Goal: Task Accomplishment & Management: Use online tool/utility

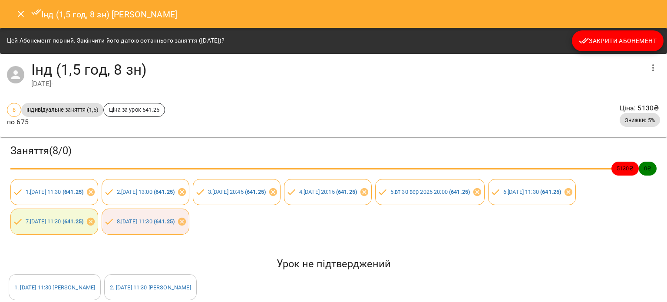
click at [19, 15] on icon "Close" at bounding box center [21, 14] width 6 height 6
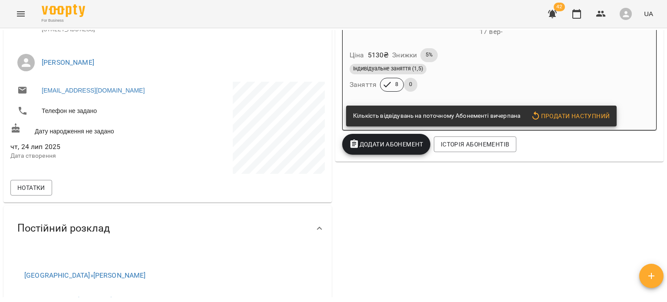
scroll to position [163, 0]
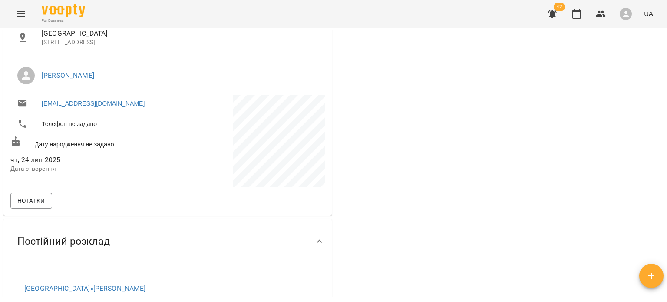
click at [20, 15] on icon "Menu" at bounding box center [21, 14] width 10 height 10
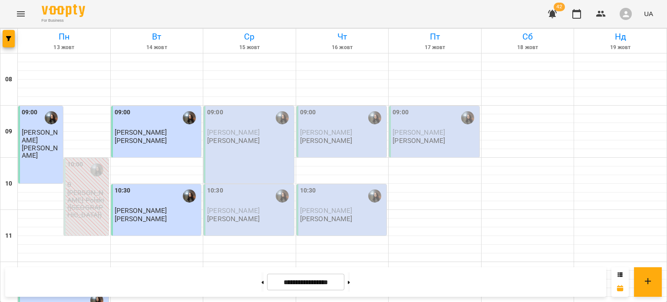
scroll to position [46, 0]
click at [350, 281] on button at bounding box center [349, 281] width 2 height 19
type input "**********"
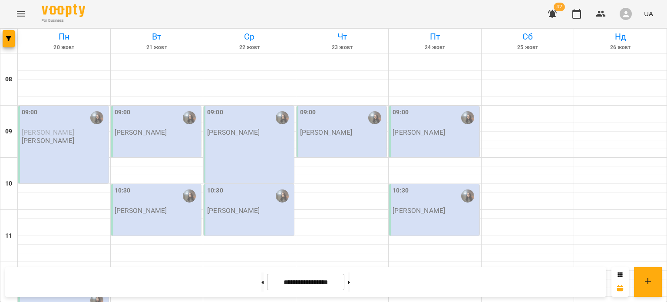
scroll to position [29, 0]
